Goal: Information Seeking & Learning: Learn about a topic

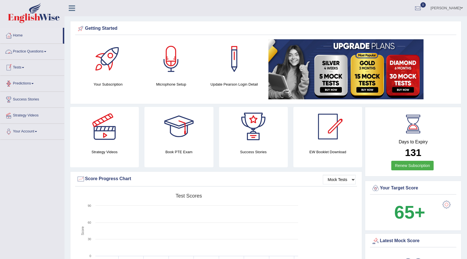
click at [35, 48] on link "Practice Questions" at bounding box center [32, 51] width 64 height 14
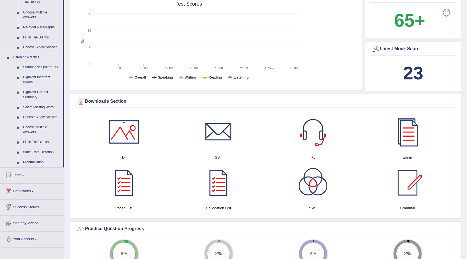
scroll to position [196, 0]
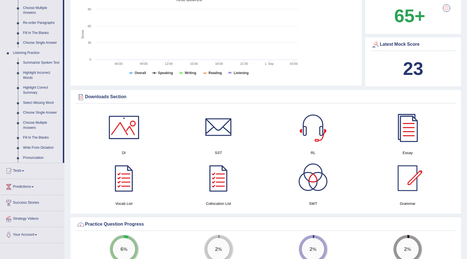
click at [35, 61] on link "Summarize Spoken Text" at bounding box center [41, 63] width 42 height 10
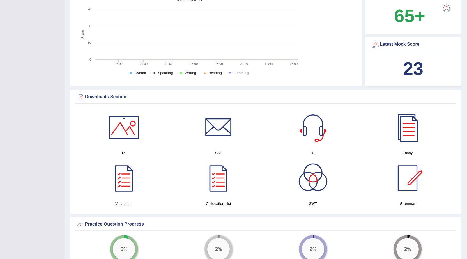
scroll to position [72, 0]
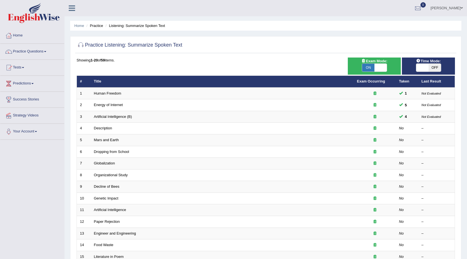
click at [432, 67] on span "OFF" at bounding box center [435, 68] width 12 height 8
checkbox input "true"
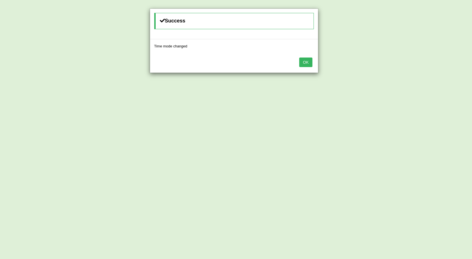
click at [303, 65] on button "OK" at bounding box center [305, 63] width 13 height 10
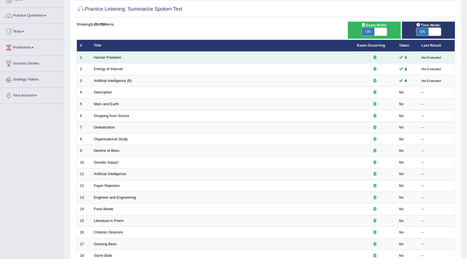
scroll to position [112, 0]
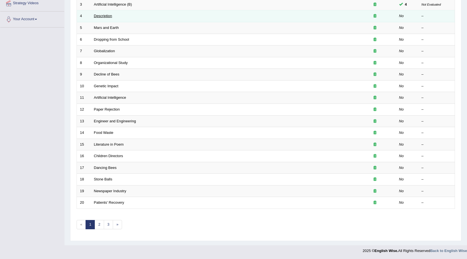
click at [105, 15] on link "Description" at bounding box center [103, 16] width 18 height 4
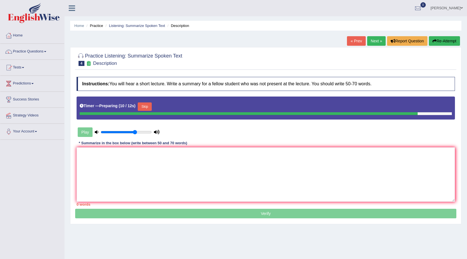
click at [136, 132] on input "range" at bounding box center [126, 132] width 51 height 4
type input "0.8"
click at [140, 133] on input "range" at bounding box center [126, 132] width 51 height 4
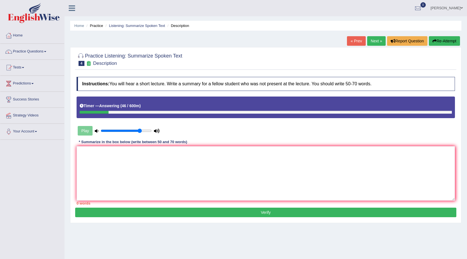
drag, startPoint x: 108, startPoint y: 112, endPoint x: 87, endPoint y: 116, distance: 21.2
click at [87, 116] on div "Timer — Answering ( 46 / 600m )" at bounding box center [266, 108] width 379 height 22
click at [358, 43] on link "« Prev" at bounding box center [356, 41] width 19 height 10
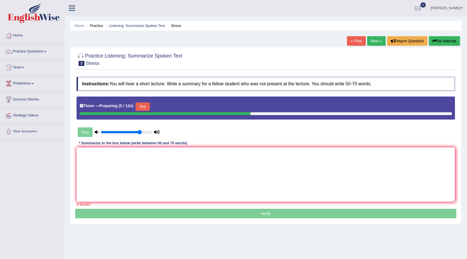
click at [368, 38] on link "Next »" at bounding box center [376, 41] width 19 height 10
click at [143, 108] on button "Skip" at bounding box center [143, 106] width 14 height 8
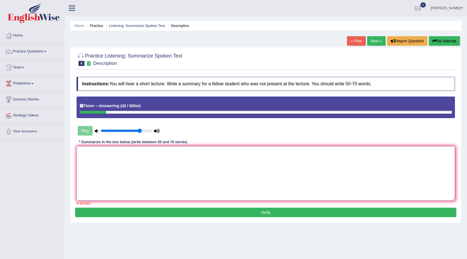
click at [143, 187] on textarea at bounding box center [266, 173] width 379 height 54
click at [146, 174] on textarea at bounding box center [266, 173] width 379 height 54
type textarea "t"
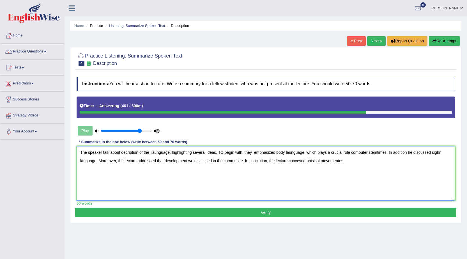
click at [253, 152] on textarea "The speaker talk about decription of the launguage, highlighting several ideas.…" at bounding box center [266, 173] width 379 height 54
click at [125, 153] on textarea "The speaker talk about decription of the launguage, highlighting several ideas.…" at bounding box center [266, 173] width 379 height 54
click at [152, 153] on textarea "The speaker talk about description of the launguage, highlighting several ideas…" at bounding box center [266, 173] width 379 height 54
click at [157, 153] on textarea "The speaker talk about description of the launguage, highlighting several ideas…" at bounding box center [266, 173] width 379 height 54
click at [171, 151] on textarea "The speaker talk about description of the launguage, highlighting several ideas…" at bounding box center [266, 173] width 379 height 54
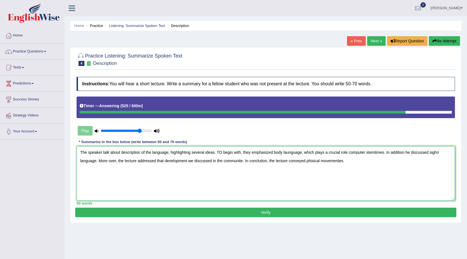
click at [289, 152] on textarea "The speaker talk about description of the language, highlighting several ideas.…" at bounding box center [266, 173] width 379 height 54
click at [382, 154] on textarea "The speaker talk about description of the language, highlighting several ideas.…" at bounding box center [266, 173] width 379 height 54
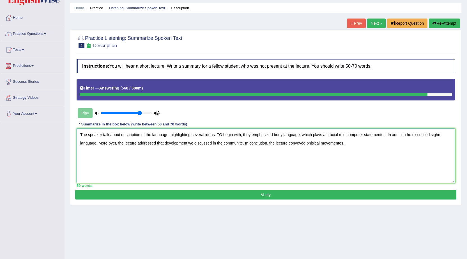
scroll to position [36, 0]
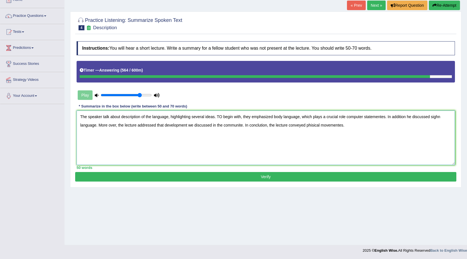
click at [107, 125] on textarea "The speaker talk about description of the language, highlighting several ideas.…" at bounding box center [266, 138] width 379 height 54
click at [109, 124] on textarea "The speaker talk about description of the language, highlighting several ideas.…" at bounding box center [266, 138] width 379 height 54
click at [99, 124] on textarea "The speaker talk about description of the language, highlighting several ideas.…" at bounding box center [266, 138] width 379 height 54
click at [108, 125] on textarea "The speaker talk about description of the language, highlighting several ideas.…" at bounding box center [266, 138] width 379 height 54
click at [99, 124] on textarea "The speaker talk about description of the language, highlighting several ideas.…" at bounding box center [266, 138] width 379 height 54
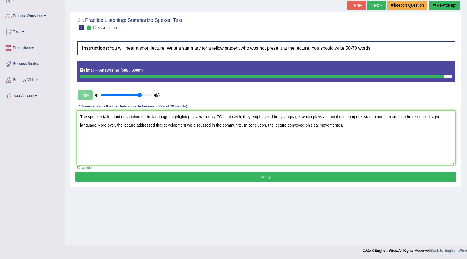
click at [107, 124] on textarea "The speaker talk about description of the language, highlighting several ideas.…" at bounding box center [266, 138] width 379 height 54
click at [97, 125] on textarea "The speaker talk about description of the language, highlighting several ideas.…" at bounding box center [266, 138] width 379 height 54
type textarea "The speaker talk about description of the language, highlighting several ideas.…"
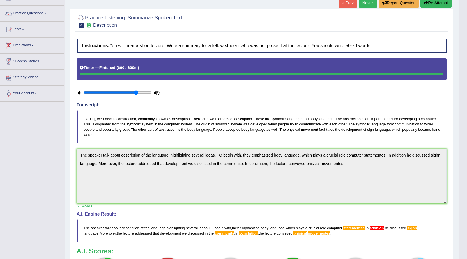
scroll to position [0, 0]
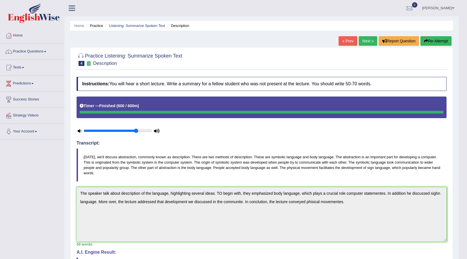
click at [347, 40] on link "« Prev" at bounding box center [348, 41] width 19 height 10
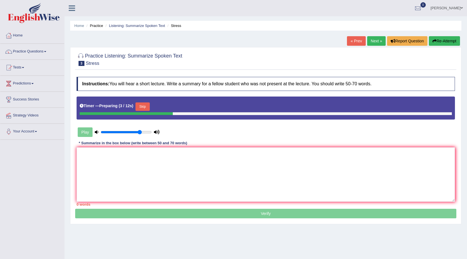
click at [356, 41] on link "« Prev" at bounding box center [356, 41] width 19 height 10
click at [352, 39] on link "« Prev" at bounding box center [356, 41] width 19 height 10
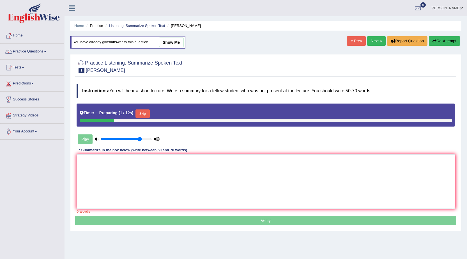
click at [369, 40] on link "Next »" at bounding box center [376, 41] width 19 height 10
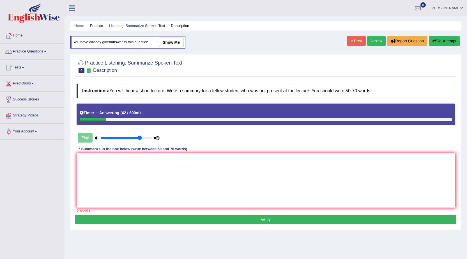
click at [169, 43] on link "show me" at bounding box center [171, 43] width 24 height 10
type textarea "The speaker talk about description of the language, highlighting several ideas.…"
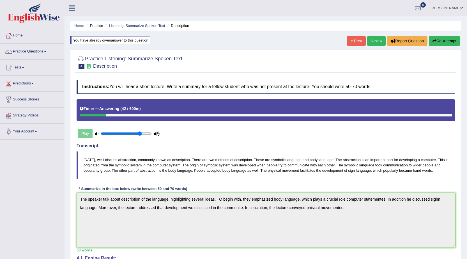
drag, startPoint x: 84, startPoint y: 159, endPoint x: 97, endPoint y: 169, distance: 15.9
click at [97, 169] on blockquote "[DATE], we'll discuss abstraction, commonly known as description. There are two…" at bounding box center [266, 165] width 379 height 28
click at [433, 40] on icon "button" at bounding box center [435, 41] width 4 height 4
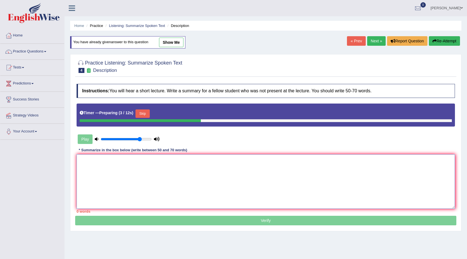
paste textarea "The speaker talk about description of the language, highlighting several ideas.…"
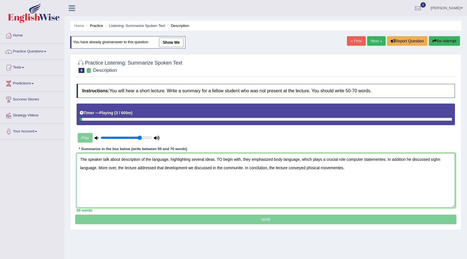
click at [172, 159] on textarea "The speaker talk about description of the language, highlighting several ideas.…" at bounding box center [266, 180] width 379 height 54
click at [169, 161] on textarea "The speaker talk about description of the language, highlighting several ideas.…" at bounding box center [266, 180] width 379 height 54
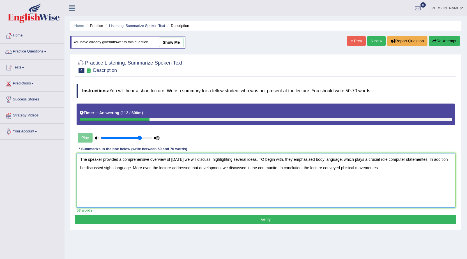
click at [313, 159] on textarea "The speaker provided a comprehensive overview of [DATE] we will discuss, highli…" at bounding box center [266, 180] width 379 height 54
click at [322, 159] on textarea "The speaker provided a comprehensive overview of [DATE] we will discuss, highli…" at bounding box center [266, 180] width 379 height 54
click at [313, 159] on textarea "The speaker provided a comprehensive overview of [DATE] we will discuss, highli…" at bounding box center [266, 180] width 379 height 54
click at [313, 159] on textarea "The speaker provided a comprehensive overview of today we will discuss, highlig…" at bounding box center [266, 180] width 379 height 54
click at [312, 156] on textarea "The speaker provided a comprehensive overview of today we will discuss, highlig…" at bounding box center [266, 180] width 379 height 54
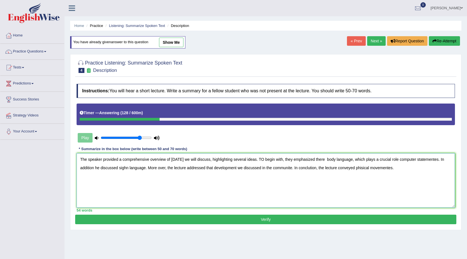
click at [324, 158] on textarea "The speaker provided a comprehensive overview of today we will discuss, highlig…" at bounding box center [266, 180] width 379 height 54
click at [324, 159] on textarea "The speaker provided a comprehensive overview of today we will discuss, highlig…" at bounding box center [266, 180] width 379 height 54
click at [101, 167] on textarea "The speaker provided a comprehensive overview of today we will discuss, highlig…" at bounding box center [266, 180] width 379 height 54
click at [169, 168] on textarea "The speaker provided a comprehensive overview of today we will discuss, highlig…" at bounding box center [266, 180] width 379 height 54
click at [227, 166] on textarea "The speaker provided a comprehensive overview of today we will discuss, highlig…" at bounding box center [266, 180] width 379 height 54
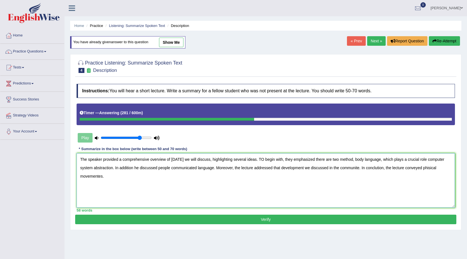
click at [360, 169] on textarea "The speaker provided a comprehensive overview of today we will discuss, highlig…" at bounding box center [266, 180] width 379 height 54
click at [429, 168] on textarea "The speaker provided a comprehensive overview of today we will discuss, highlig…" at bounding box center [266, 180] width 379 height 54
click at [136, 177] on textarea "The speaker provided a comprehensive overview of today we will discuss, highlig…" at bounding box center [266, 180] width 379 height 54
click at [351, 160] on textarea "The speaker provided a comprehensive overview of today we will discuss, highlig…" at bounding box center [266, 180] width 379 height 54
click at [351, 157] on textarea "The speaker provided a comprehensive overview of today we will discuss, highlig…" at bounding box center [266, 180] width 379 height 54
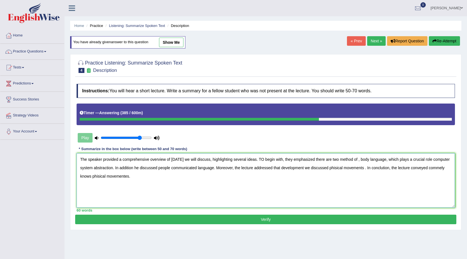
click at [356, 159] on textarea "The speaker provided a comprehensive overview of today we will discuss, highlig…" at bounding box center [266, 180] width 379 height 54
click at [378, 158] on textarea "The speaker provided a comprehensive overview of today we will discuss, highlig…" at bounding box center [266, 180] width 379 height 54
type textarea "The speaker provided a comprehensive overview of today we will discuss, highlig…"
click at [189, 218] on button "Verify" at bounding box center [265, 220] width 381 height 10
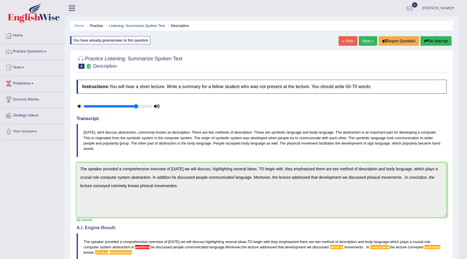
click at [429, 40] on button "Re-Attempt" at bounding box center [436, 41] width 31 height 10
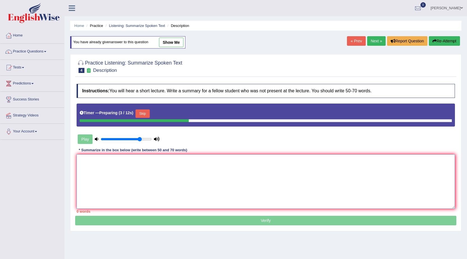
paste textarea "The speaker provided a comprehensive overview of [DATE] we will discuss, highli…"
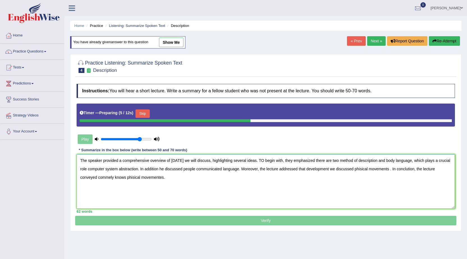
click at [172, 182] on textarea "The speaker provided a comprehensive overview of [DATE] we will discuss, highli…" at bounding box center [266, 181] width 379 height 54
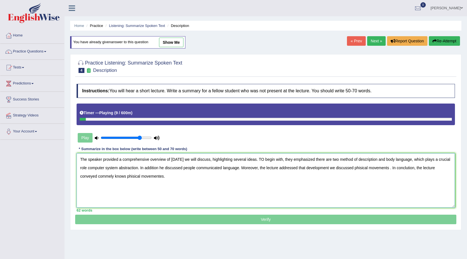
click at [160, 168] on textarea "The speaker provided a comprehensive overview of [DATE] we will discuss, highli…" at bounding box center [266, 180] width 379 height 54
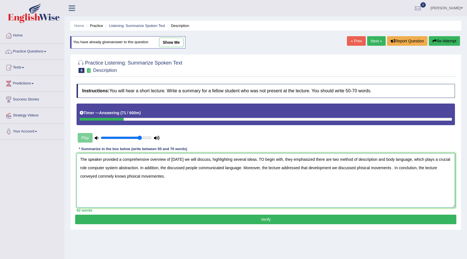
click at [371, 168] on textarea "The speaker provided a comprehensive overview of today we will discuss, highlig…" at bounding box center [266, 180] width 379 height 54
click at [419, 168] on textarea "The speaker provided a comprehensive overview of today we will discuss, highlig…" at bounding box center [266, 180] width 379 height 54
click at [418, 168] on textarea "The speaker provided a comprehensive overview of today we will discuss, highlig…" at bounding box center [266, 180] width 379 height 54
click at [114, 177] on textarea "The speaker provided a comprehensive overview of today we will discuss, highlig…" at bounding box center [266, 180] width 379 height 54
click at [131, 175] on textarea "The speaker provided a comprehensive overview of today we will discuss, highlig…" at bounding box center [266, 180] width 379 height 54
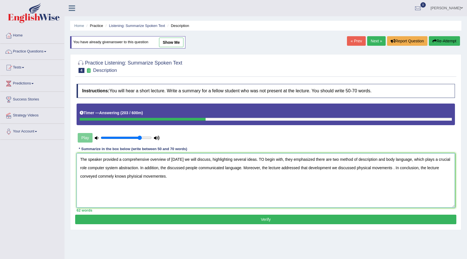
click at [135, 175] on textarea "The speaker provided a comprehensive overview of today we will discuss, highlig…" at bounding box center [266, 180] width 379 height 54
click at [169, 175] on textarea "The speaker provided a comprehensive overview of today we will discuss, highlig…" at bounding box center [266, 180] width 379 height 54
click at [163, 176] on textarea "The speaker provided a comprehensive overview of today we will discuss, highlig…" at bounding box center [266, 180] width 379 height 54
click at [168, 177] on textarea "The speaker provided a comprehensive overview of today we will discuss, highlig…" at bounding box center [266, 180] width 379 height 54
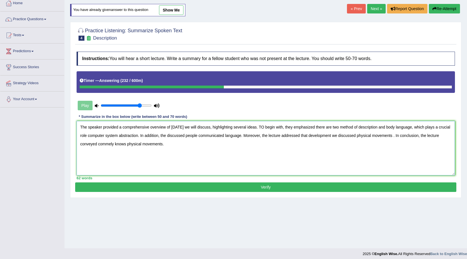
scroll to position [36, 0]
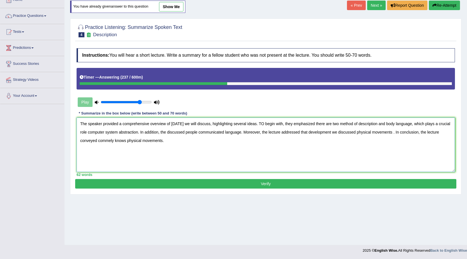
type textarea "The speaker provided a comprehensive overview of today we will discuss, highlig…"
click at [206, 179] on button "Verify" at bounding box center [265, 184] width 381 height 10
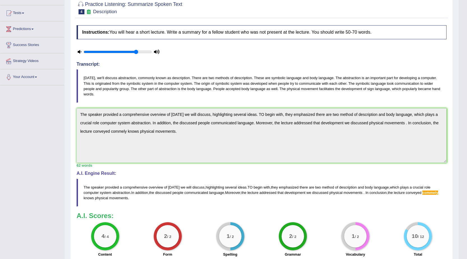
scroll to position [0, 0]
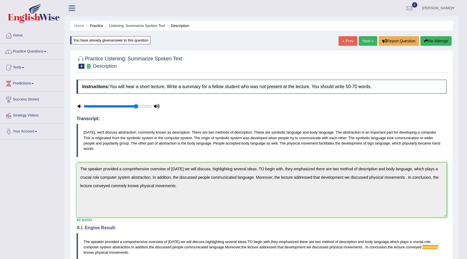
click at [371, 40] on link "Next »" at bounding box center [368, 41] width 19 height 10
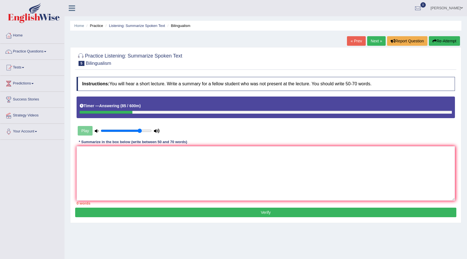
click at [353, 40] on link "« Prev" at bounding box center [356, 41] width 19 height 10
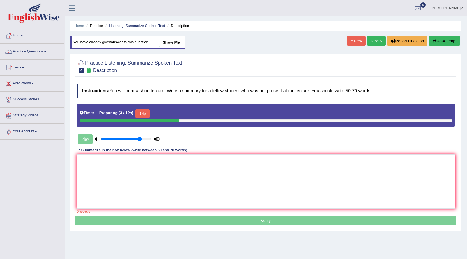
click at [372, 36] on link "Next »" at bounding box center [376, 41] width 19 height 10
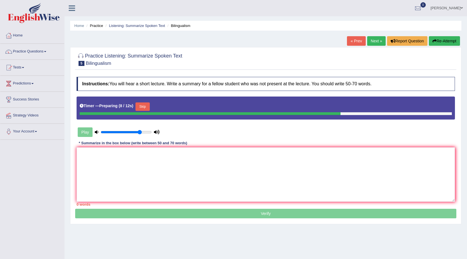
click at [149, 103] on button "Skip" at bounding box center [143, 106] width 14 height 8
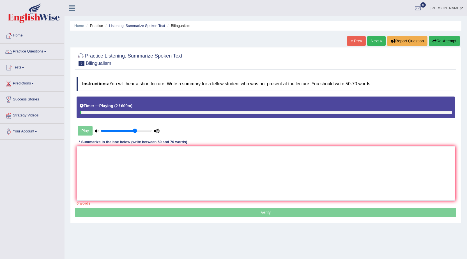
click at [136, 130] on input "range" at bounding box center [126, 131] width 51 height 4
click at [143, 132] on input "range" at bounding box center [126, 131] width 51 height 4
type input "0.75"
click at [136, 131] on input "range" at bounding box center [126, 131] width 51 height 4
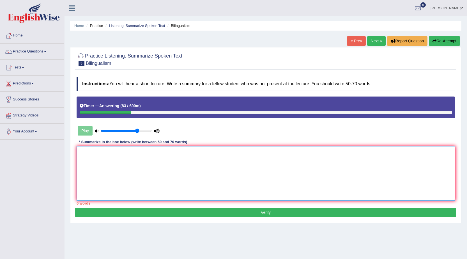
click at [108, 168] on textarea at bounding box center [266, 173] width 379 height 54
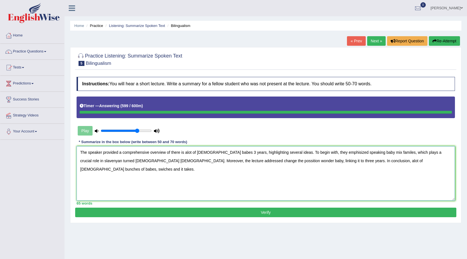
type textarea "The speaker provided a comprehensive overview of there is alot of [DEMOGRAPHIC_…"
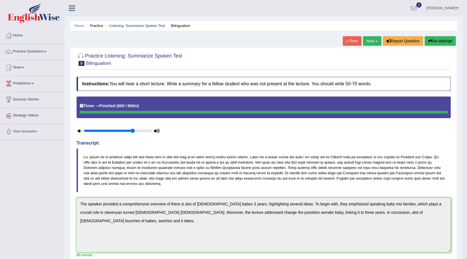
click at [369, 40] on link "Next »" at bounding box center [372, 41] width 19 height 10
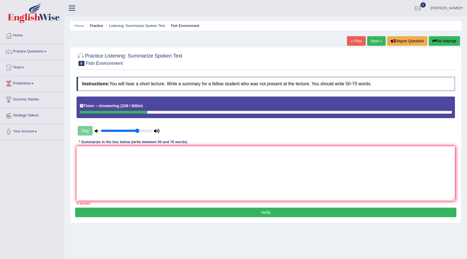
click at [352, 42] on link "« Prev" at bounding box center [356, 41] width 19 height 10
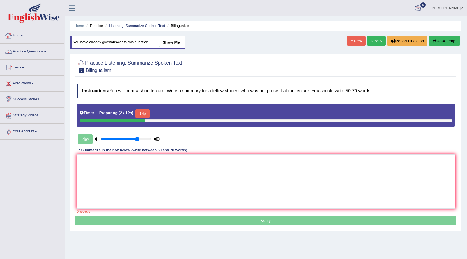
click at [376, 38] on link "Next »" at bounding box center [376, 41] width 19 height 10
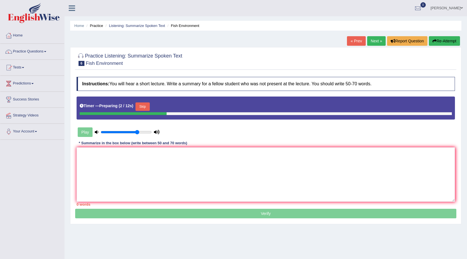
click at [355, 43] on link "« Prev" at bounding box center [356, 41] width 19 height 10
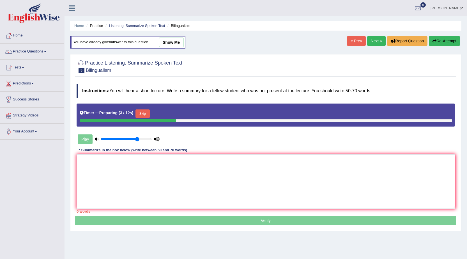
click at [174, 44] on link "show me" at bounding box center [171, 43] width 24 height 10
type textarea "The speaker provided a comprehensive overview of there is alot of [DEMOGRAPHIC_…"
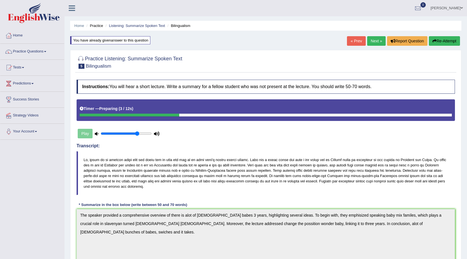
click at [372, 41] on link "Next »" at bounding box center [376, 41] width 19 height 10
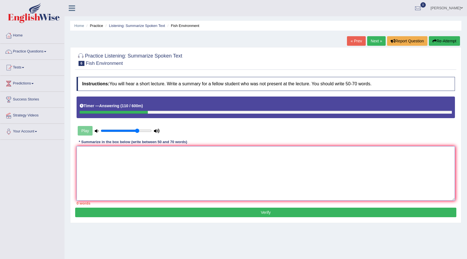
click at [108, 175] on textarea at bounding box center [266, 173] width 379 height 54
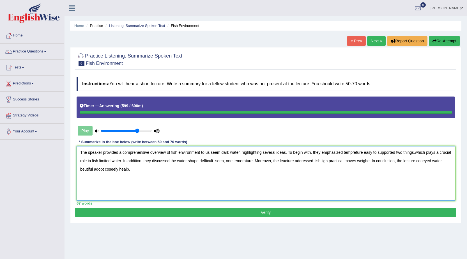
type textarea "The speaker provided a comprehensive overview of fish environment to us seem da…"
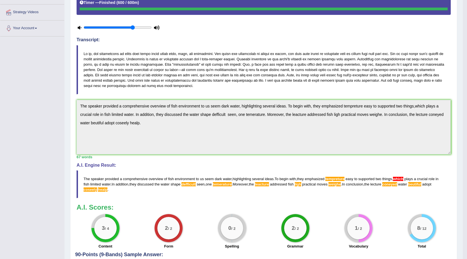
scroll to position [149, 0]
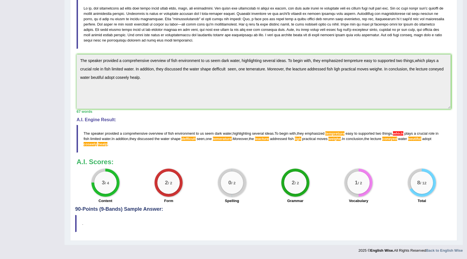
click at [333, 135] on span "tempreture" at bounding box center [335, 133] width 19 height 4
click at [333, 134] on span "tempreture" at bounding box center [335, 133] width 19 height 4
click at [335, 131] on blockquote "The speaker provided a comprehensive overview of fish environment to us seem da…" at bounding box center [264, 139] width 374 height 28
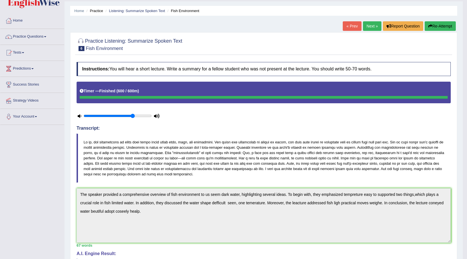
scroll to position [0, 0]
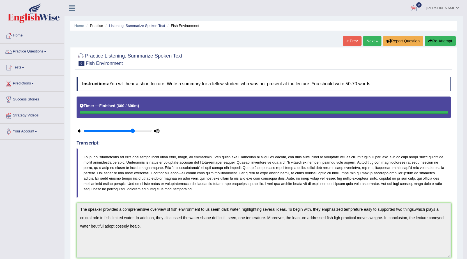
click at [434, 41] on button "Re-Attempt" at bounding box center [440, 41] width 31 height 10
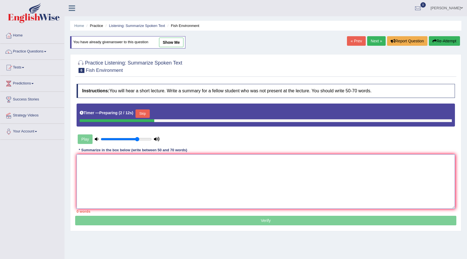
paste textarea "The speaker provided a comprehensive overview of fish environment to us seem da…"
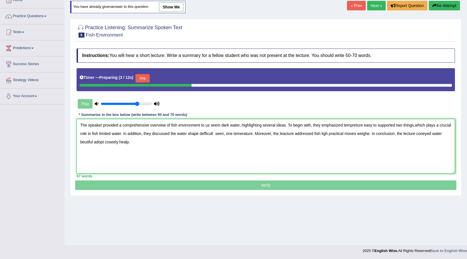
scroll to position [36, 0]
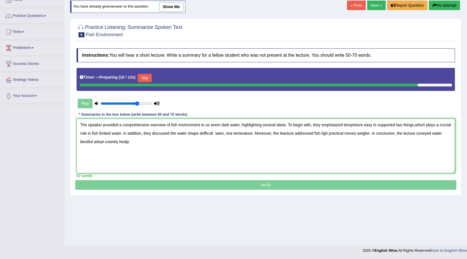
click at [365, 126] on textarea "The speaker provided a comprehensive overview of fish environment to us seem da…" at bounding box center [266, 146] width 379 height 54
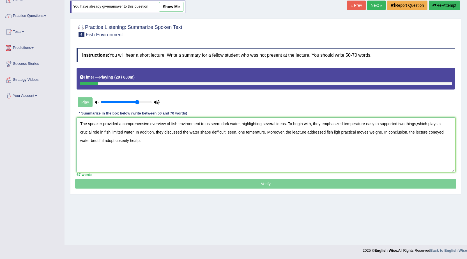
click at [418, 124] on textarea "The speaker provided a comprehensive overview of fish environment to us seem da…" at bounding box center [266, 145] width 379 height 54
click at [226, 132] on textarea "The speaker provided a comprehensive overview of fish environment to us seem da…" at bounding box center [266, 145] width 379 height 54
click at [341, 132] on textarea "The speaker provided a comprehensive overview of fish environment to us seem da…" at bounding box center [266, 145] width 379 height 54
click at [338, 132] on textarea "The speaker provided a comprehensive overview of fish environment to us seem da…" at bounding box center [266, 145] width 379 height 54
click at [339, 131] on textarea "The speaker provided a comprehensive overview of fish environment to us seem da…" at bounding box center [266, 145] width 379 height 54
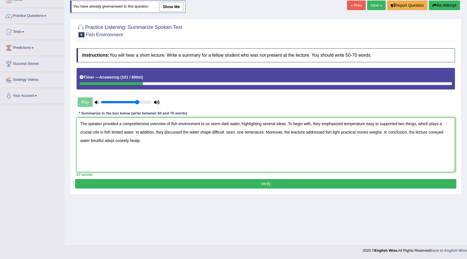
click at [407, 131] on textarea "The speaker provided a comprehensive overview of fish environment to us seem da…" at bounding box center [266, 145] width 379 height 54
click at [295, 132] on textarea "The speaker provided a comprehensive overview of fish environment to us seem da…" at bounding box center [266, 145] width 379 height 54
click at [297, 131] on textarea "The speaker provided a comprehensive overview of fish environment to us seem da…" at bounding box center [266, 145] width 379 height 54
click at [443, 129] on textarea "The speaker provided a comprehensive overview of fish environment to us seem da…" at bounding box center [266, 145] width 379 height 54
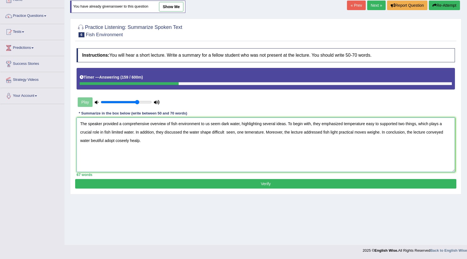
click at [104, 138] on textarea "The speaker provided a comprehensive overview of fish environment to us seem da…" at bounding box center [266, 145] width 379 height 54
click at [132, 140] on textarea "The speaker provided a comprehensive overview of fish environment to us seem da…" at bounding box center [266, 145] width 379 height 54
click at [141, 139] on textarea "The speaker provided a comprehensive overview of fish environment to us seem da…" at bounding box center [266, 145] width 379 height 54
click at [181, 141] on textarea "The speaker provided a comprehensive overview of fish environment to us seem da…" at bounding box center [266, 145] width 379 height 54
click at [109, 138] on textarea "The speaker provided a comprehensive overview of fish environment to us seem da…" at bounding box center [266, 145] width 379 height 54
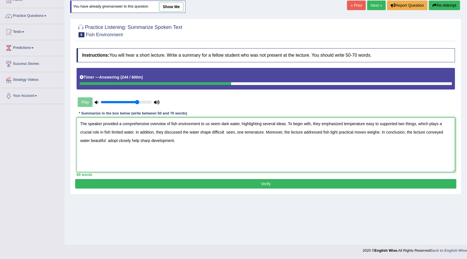
click at [107, 140] on textarea "The speaker provided a comprehensive overview of fish environment to us seem da…" at bounding box center [266, 145] width 379 height 54
type textarea "The speaker provided a comprehensive overview of fish environment to us seem da…"
click at [241, 185] on button "Verify" at bounding box center [265, 184] width 381 height 10
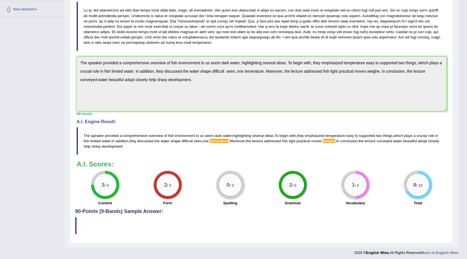
scroll to position [124, 0]
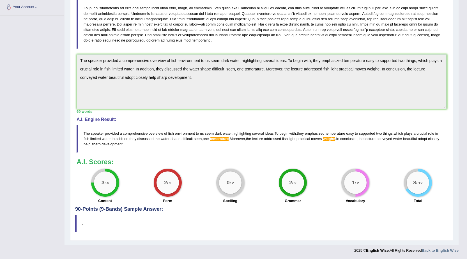
click at [329, 152] on blockquote "The speaker provided a comprehensive overview of fish environment to us seem da…" at bounding box center [262, 139] width 370 height 28
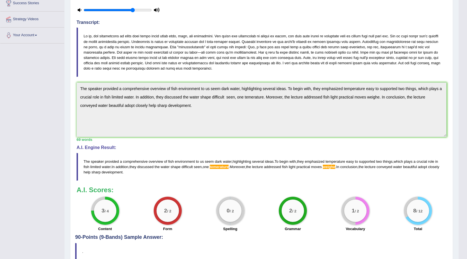
drag, startPoint x: 84, startPoint y: 158, endPoint x: 91, endPoint y: 176, distance: 18.8
click at [91, 176] on blockquote "The speaker provided a comprehensive overview of fish environment to us seem da…" at bounding box center [262, 167] width 370 height 28
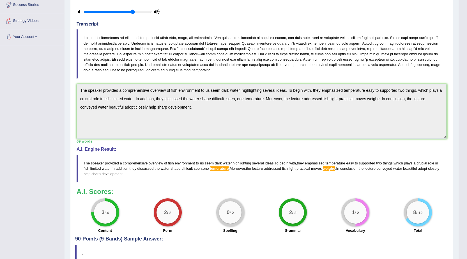
scroll to position [0, 0]
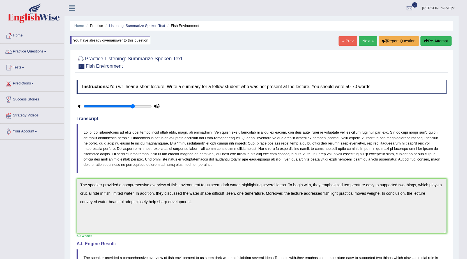
click at [436, 42] on button "Re-Attempt" at bounding box center [436, 41] width 31 height 10
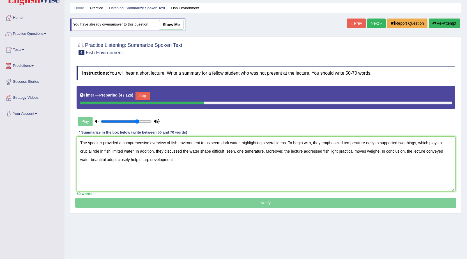
scroll to position [36, 0]
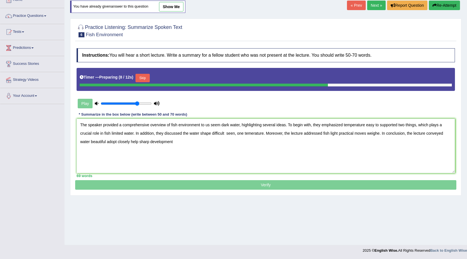
click at [148, 79] on button "Skip" at bounding box center [143, 78] width 14 height 8
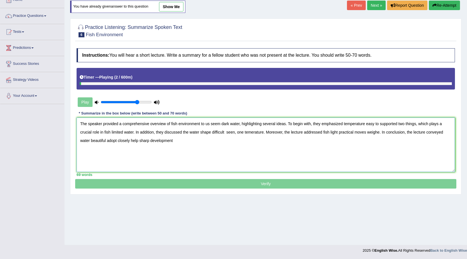
click at [379, 132] on textarea "The speaker provided a comprehensive overview of fish environment to us seem da…" at bounding box center [266, 145] width 379 height 54
click at [263, 131] on textarea "The speaker provided a comprehensive overview of fish environment to us seem da…" at bounding box center [266, 145] width 379 height 54
click at [266, 143] on textarea "The speaker provided a comprehensive overview of fish environment to us seem da…" at bounding box center [266, 145] width 379 height 54
type textarea "The speaker provided a comprehensive overview of fish environment to us seem da…"
click at [133, 85] on div at bounding box center [266, 83] width 372 height 3
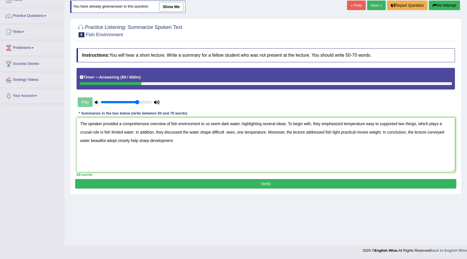
click at [275, 183] on button "Verify" at bounding box center [265, 184] width 381 height 10
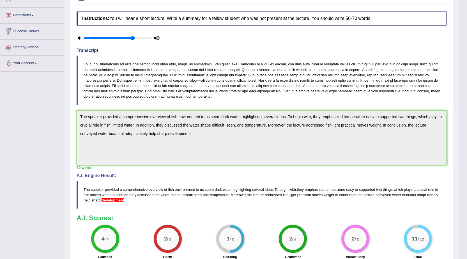
scroll to position [0, 0]
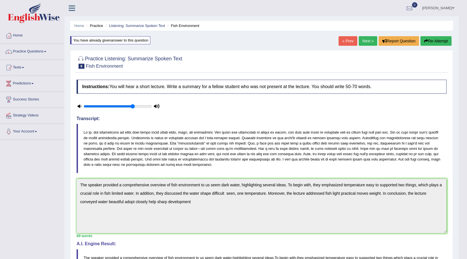
click at [363, 41] on link "Next »" at bounding box center [368, 41] width 19 height 10
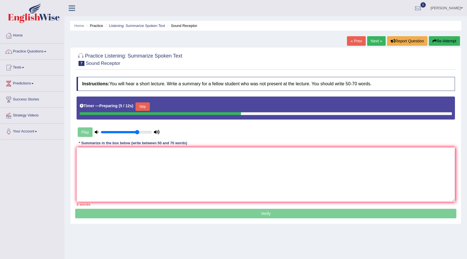
click at [351, 40] on link "« Prev" at bounding box center [356, 41] width 19 height 10
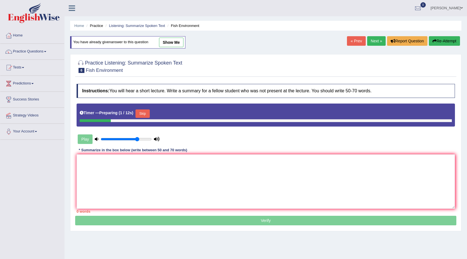
click at [143, 111] on button "Skip" at bounding box center [143, 113] width 14 height 8
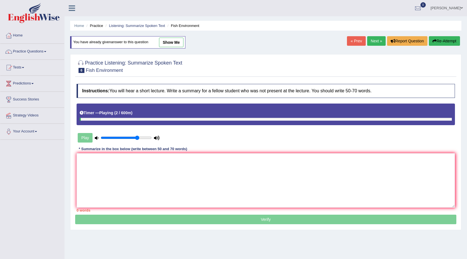
click at [175, 46] on link "show me" at bounding box center [171, 43] width 24 height 10
type textarea "The speaker provided a comprehensive overview of fish environment to us seem da…"
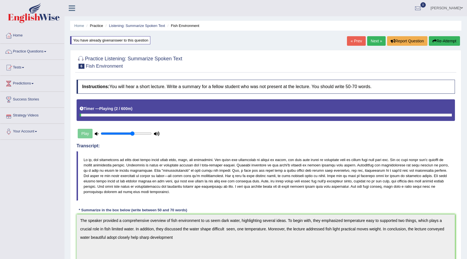
click at [132, 133] on input "range" at bounding box center [126, 133] width 51 height 4
type input "0.55"
click at [128, 134] on input "range" at bounding box center [126, 133] width 51 height 4
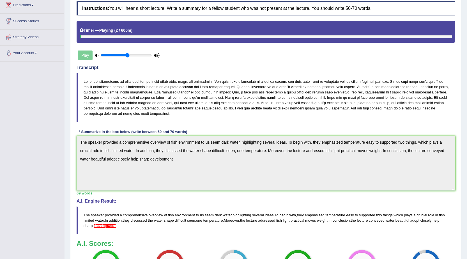
scroll to position [160, 0]
